Goal: Information Seeking & Learning: Learn about a topic

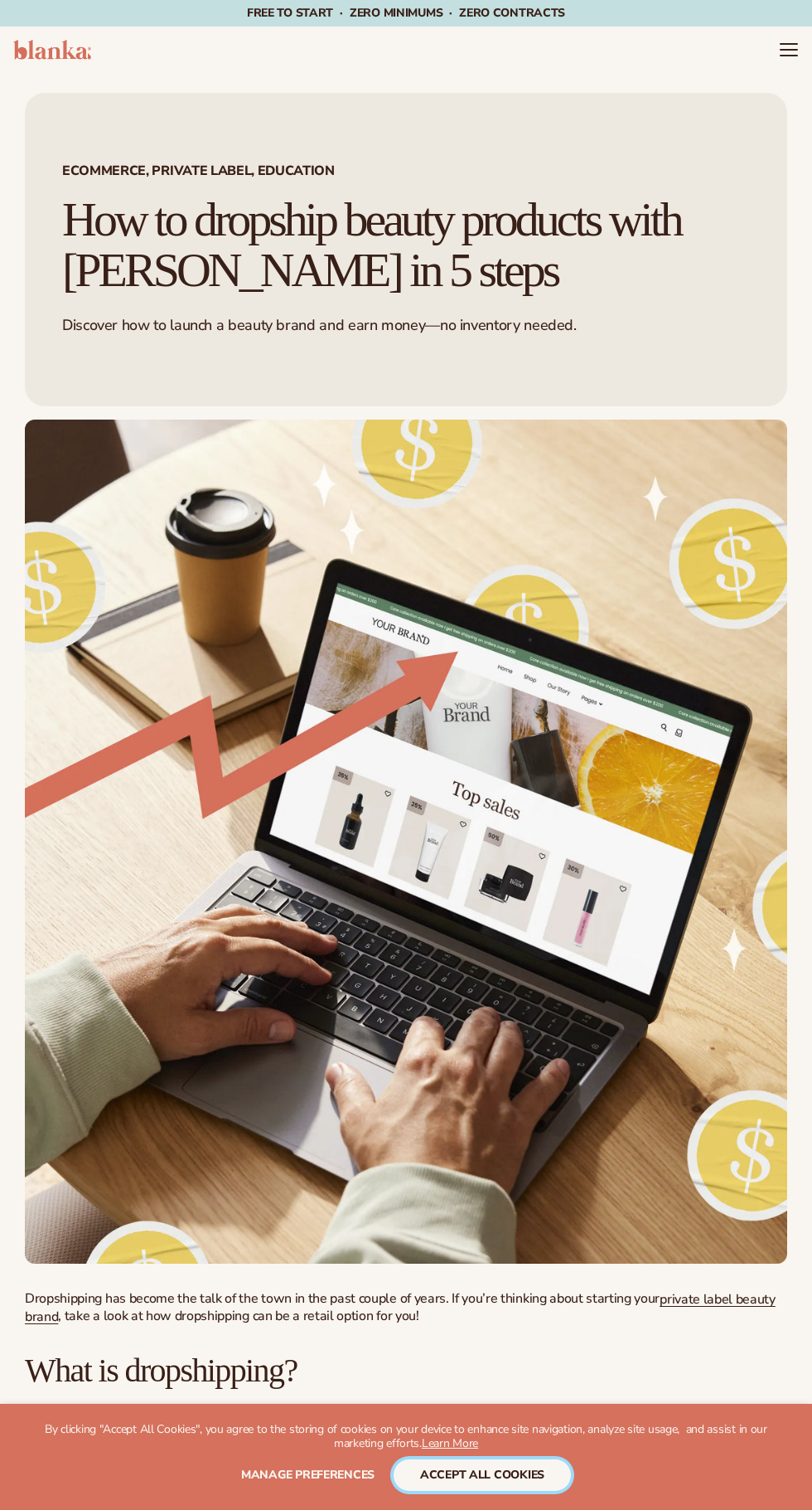
click at [551, 1475] on button "accept all cookies" at bounding box center [482, 1475] width 177 height 32
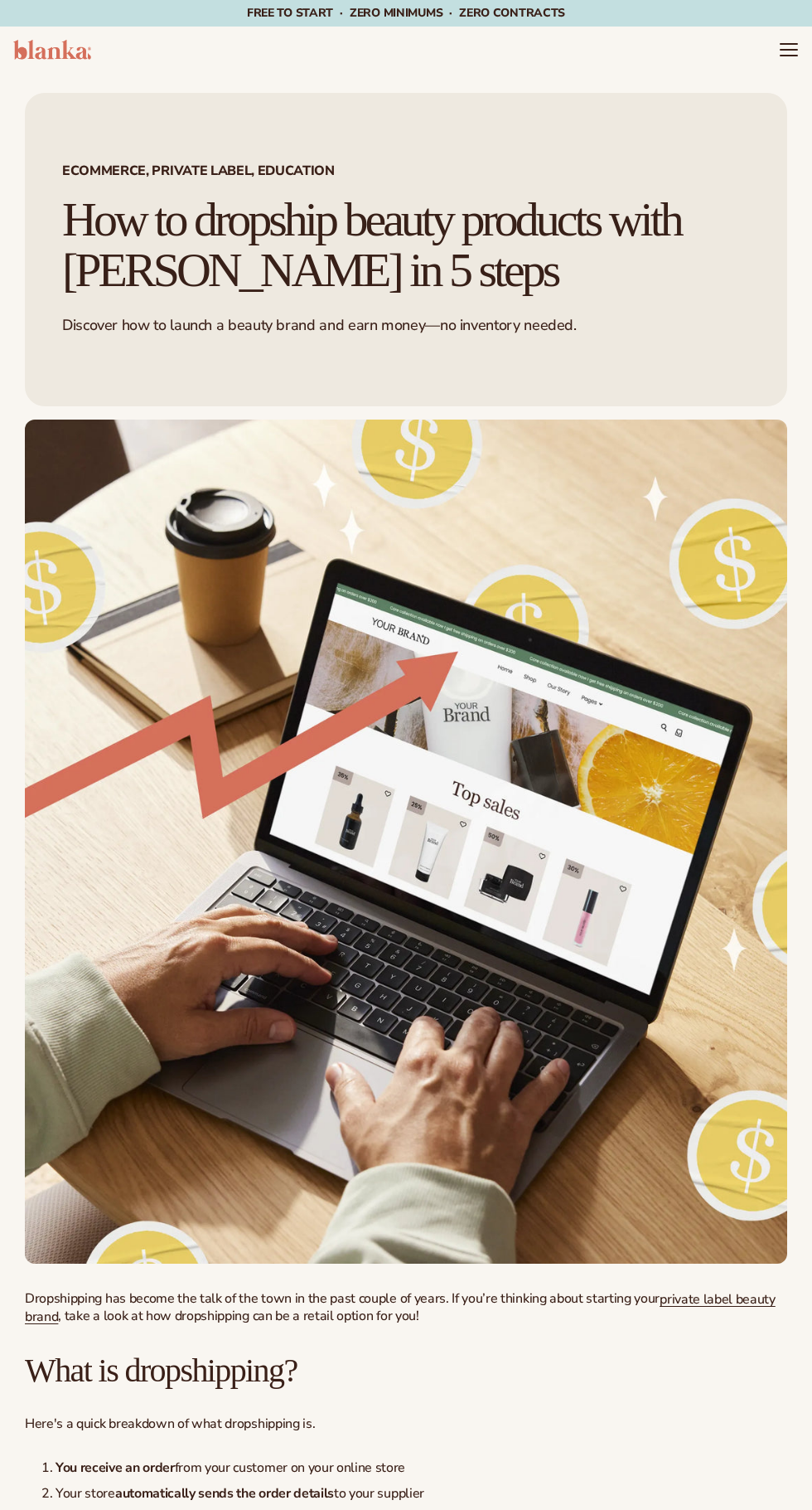
click at [787, 50] on icon "Menu" at bounding box center [789, 50] width 17 height 0
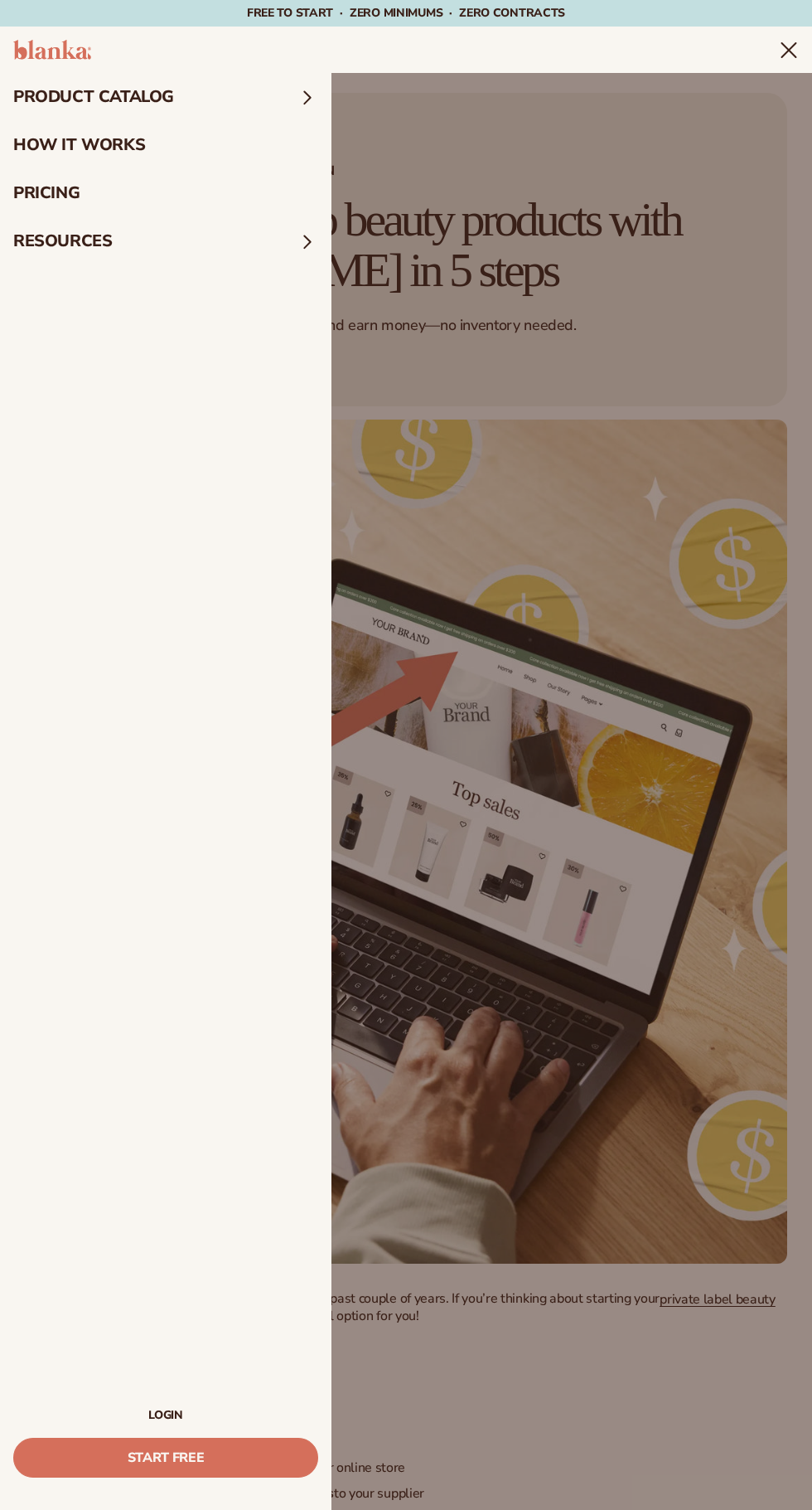
click at [100, 194] on link "pricing" at bounding box center [166, 193] width 332 height 48
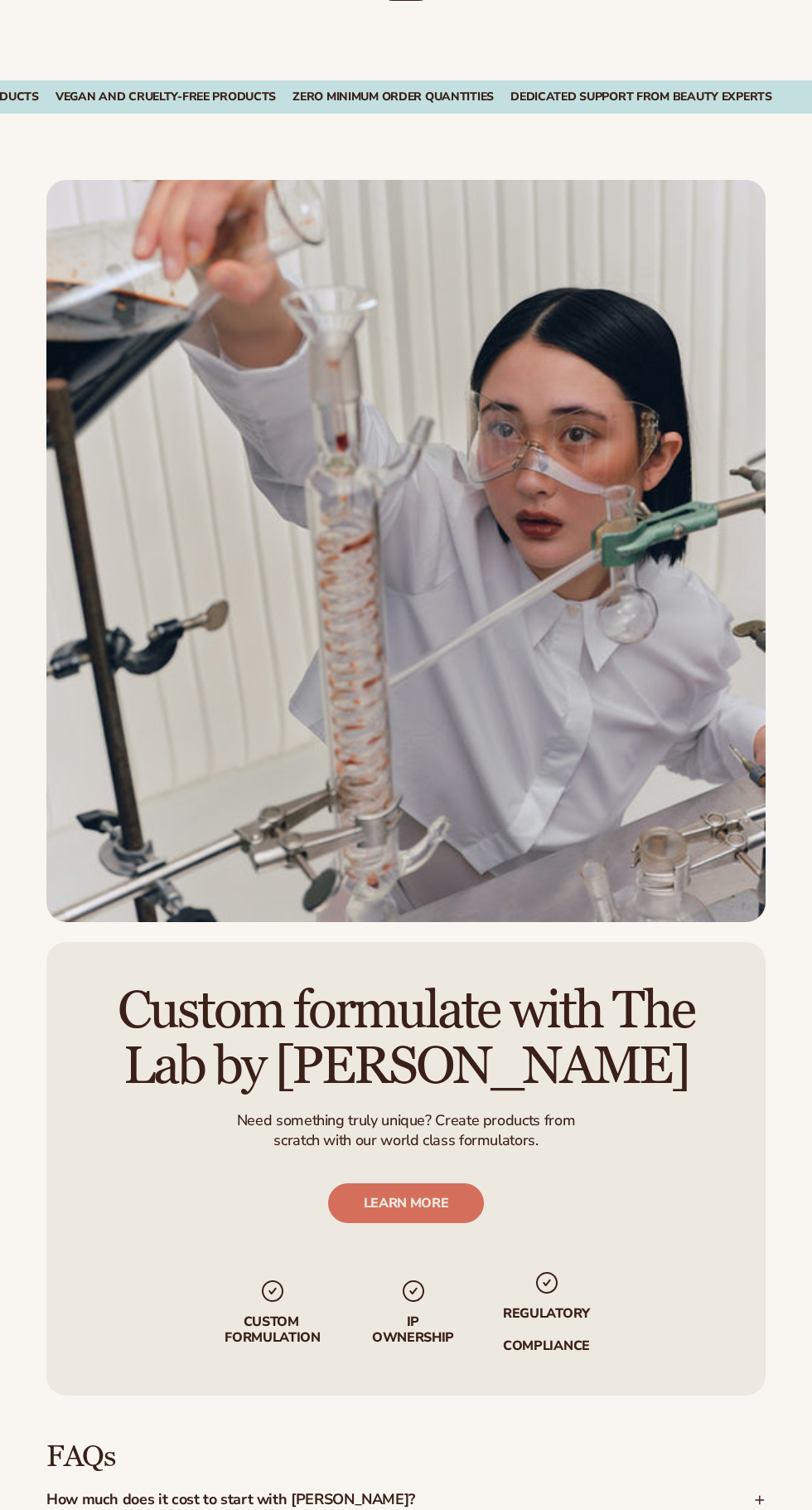
scroll to position [2044, 0]
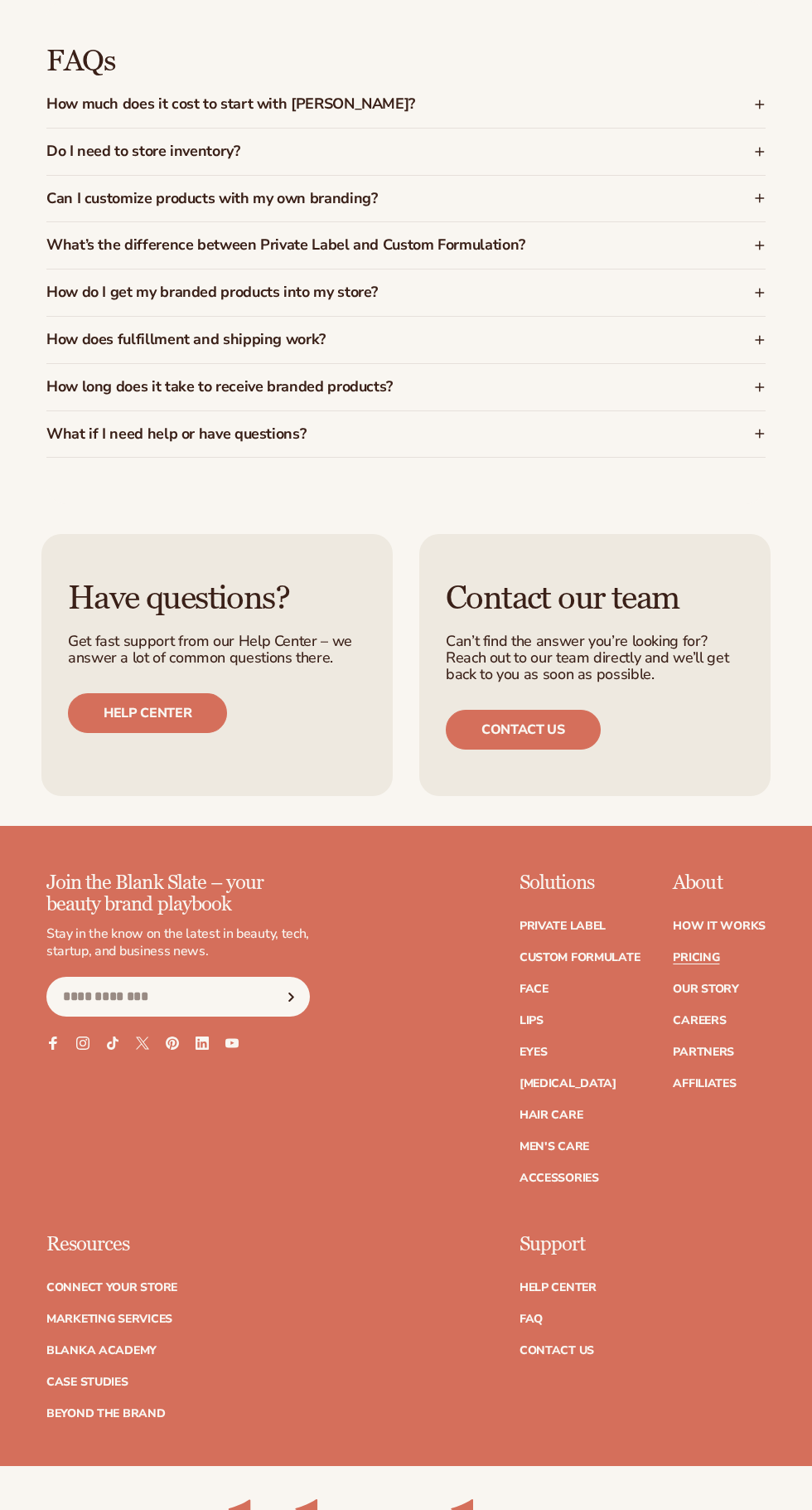
click at [722, 1078] on link "Affiliates" at bounding box center [704, 1084] width 63 height 12
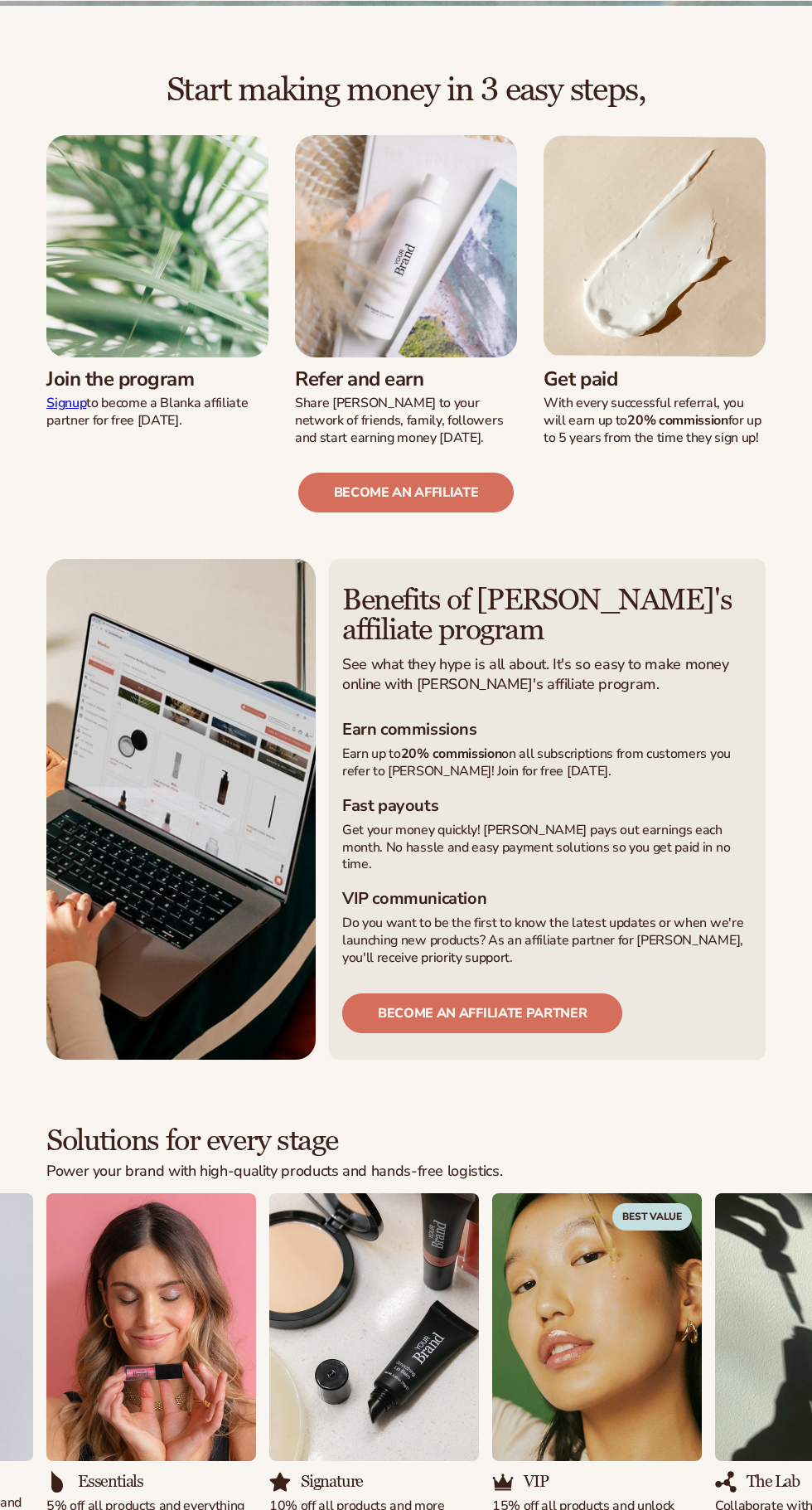
scroll to position [329, 0]
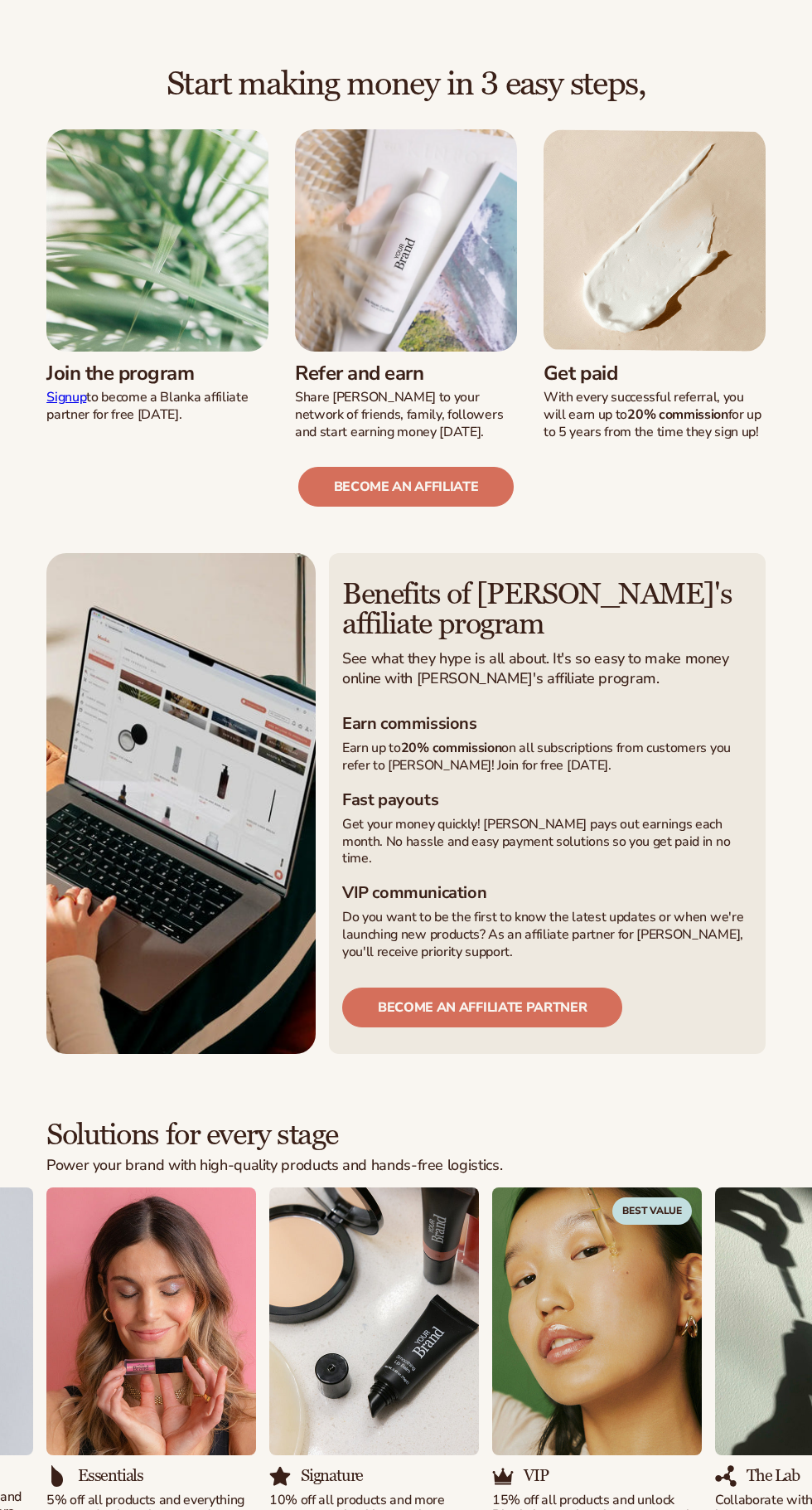
click at [435, 506] on link "become an affiliate" at bounding box center [407, 486] width 216 height 40
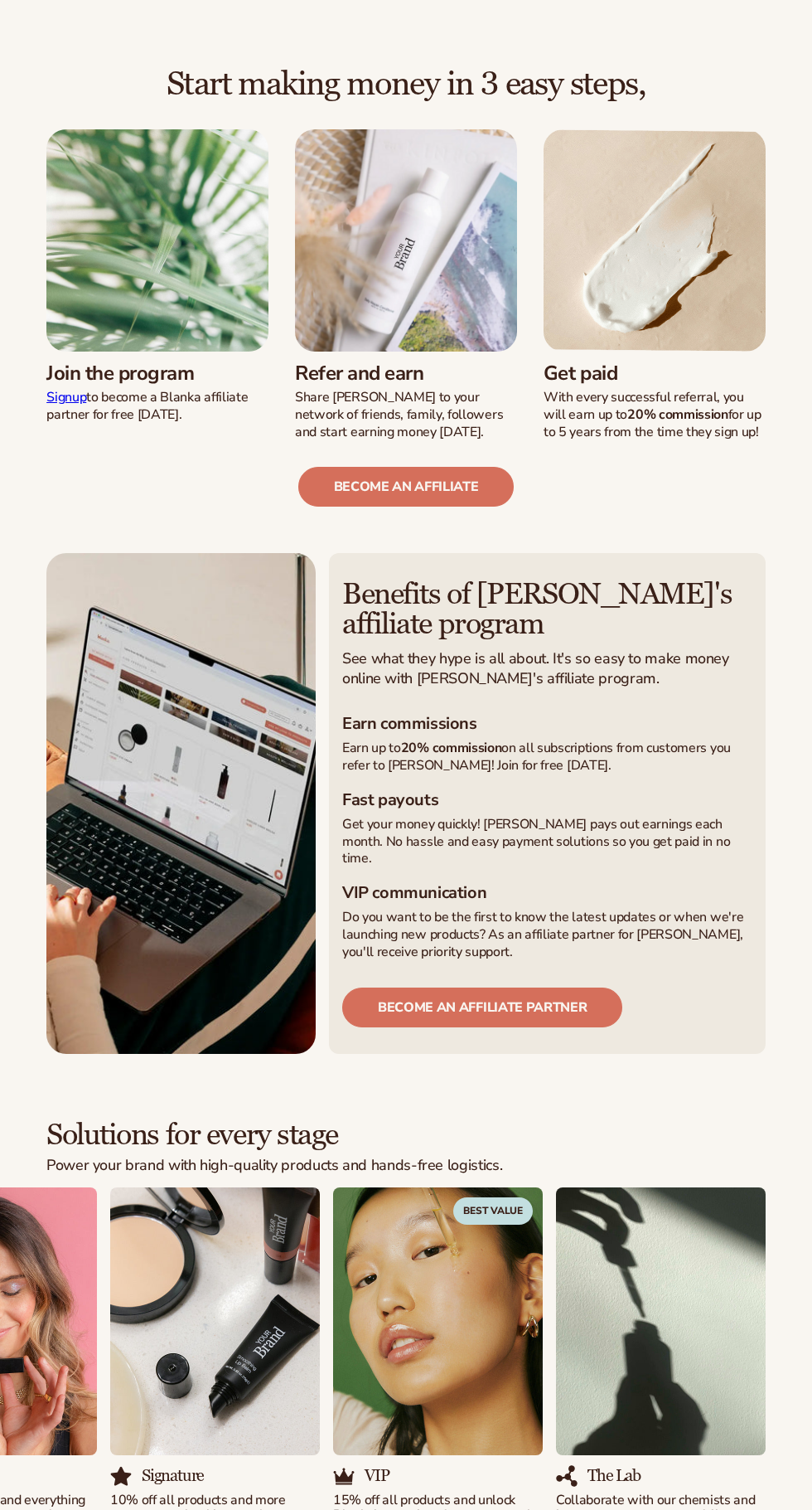
scroll to position [455, 0]
